Goal: Transaction & Acquisition: Subscribe to service/newsletter

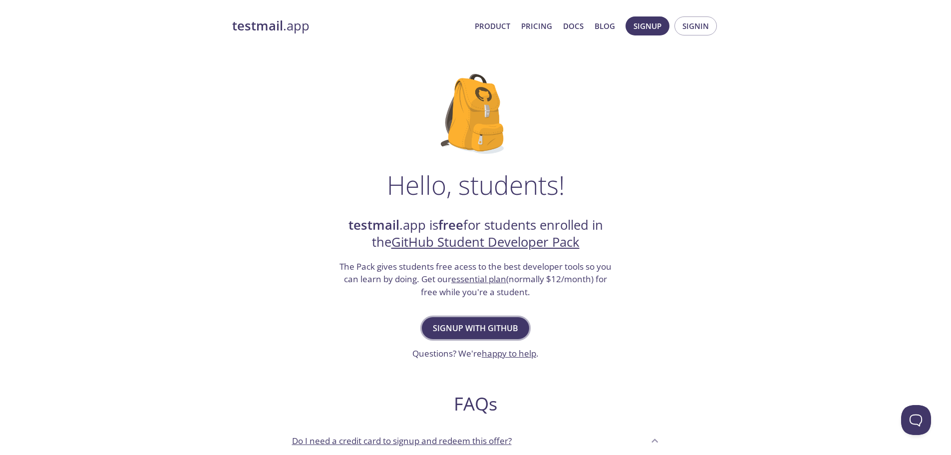
click at [502, 331] on span "Signup with GitHub" at bounding box center [475, 328] width 85 height 14
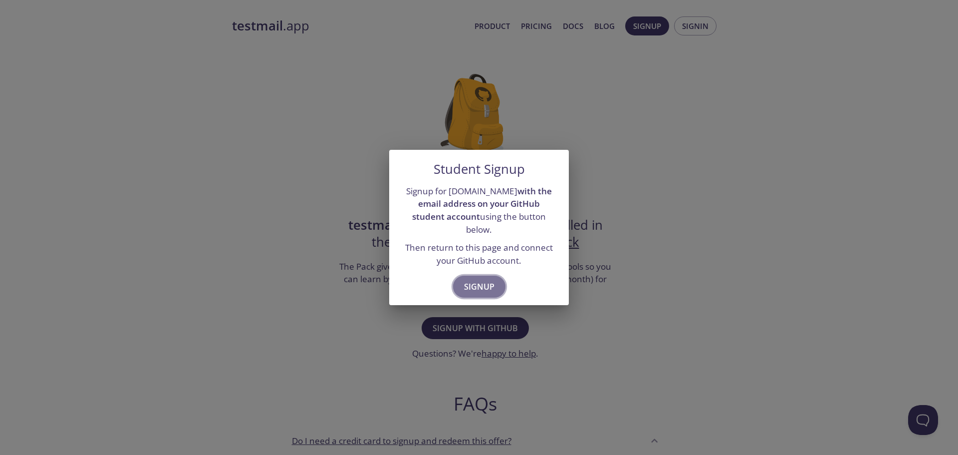
click at [488, 282] on span "Signup" at bounding box center [479, 286] width 30 height 14
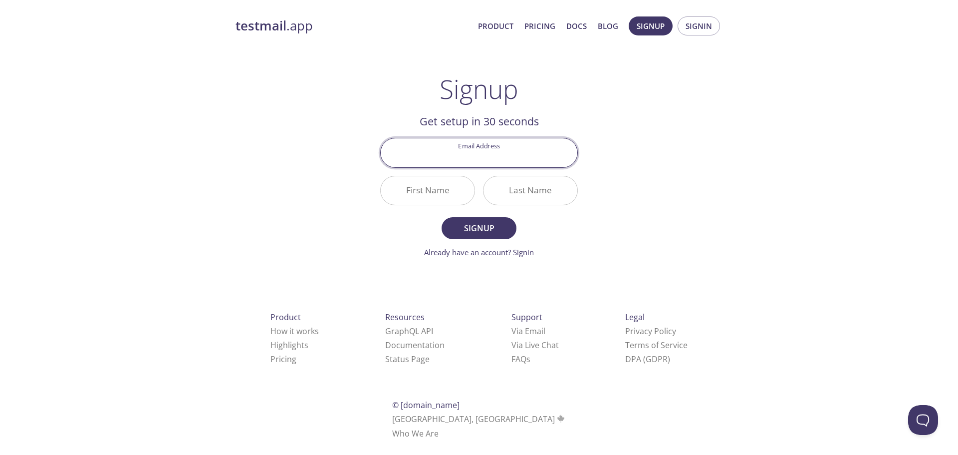
click at [482, 163] on input "Email Address" at bounding box center [479, 152] width 197 height 28
type input "[EMAIL_ADDRESS][DOMAIN_NAME]"
click at [440, 191] on input "First Name" at bounding box center [428, 190] width 94 height 28
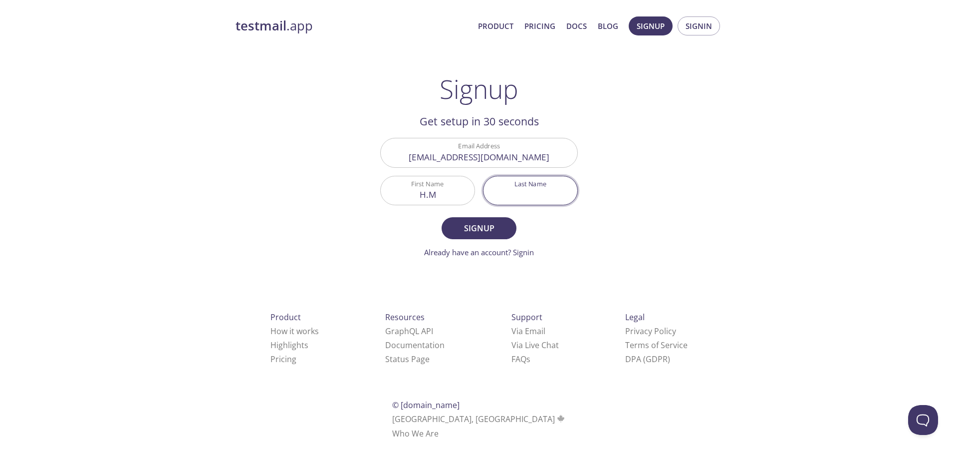
click at [547, 195] on input "Last Name" at bounding box center [531, 190] width 94 height 28
click at [453, 197] on input "H.M" at bounding box center [428, 190] width 94 height 28
type input "[PERSON_NAME]"
click at [515, 188] on input "Last Name" at bounding box center [531, 190] width 94 height 28
type input "[PERSON_NAME]"
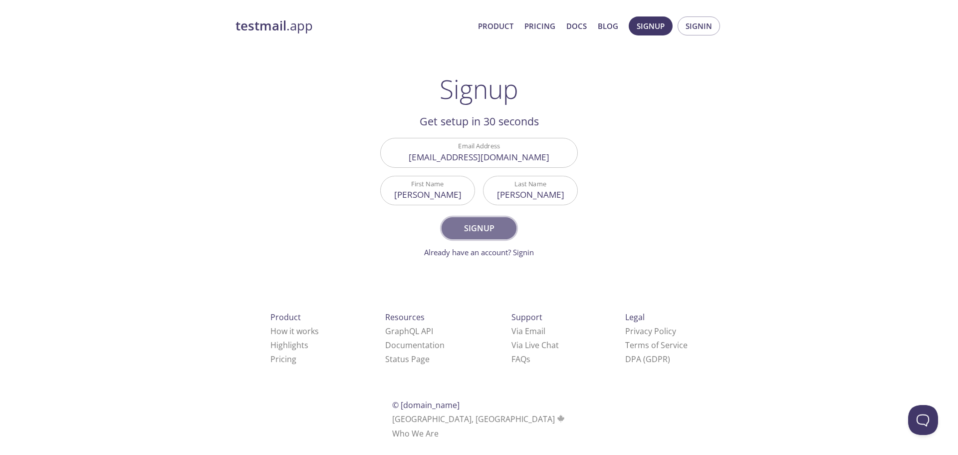
click at [496, 228] on span "Signup" at bounding box center [479, 228] width 53 height 14
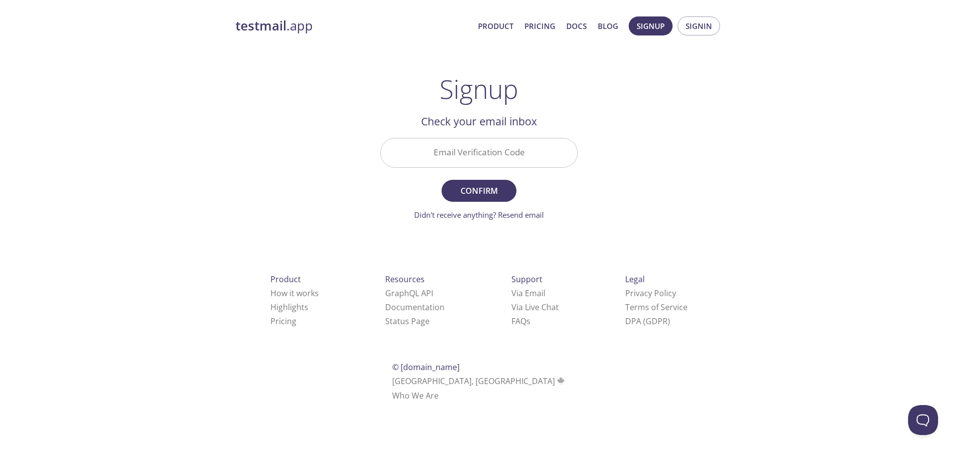
click at [465, 151] on input "Email Verification Code" at bounding box center [479, 152] width 197 height 28
paste input "Z6K327L"
type input "Z6K327L"
click at [500, 188] on span "Confirm" at bounding box center [479, 191] width 53 height 14
